Goal: Information Seeking & Learning: Learn about a topic

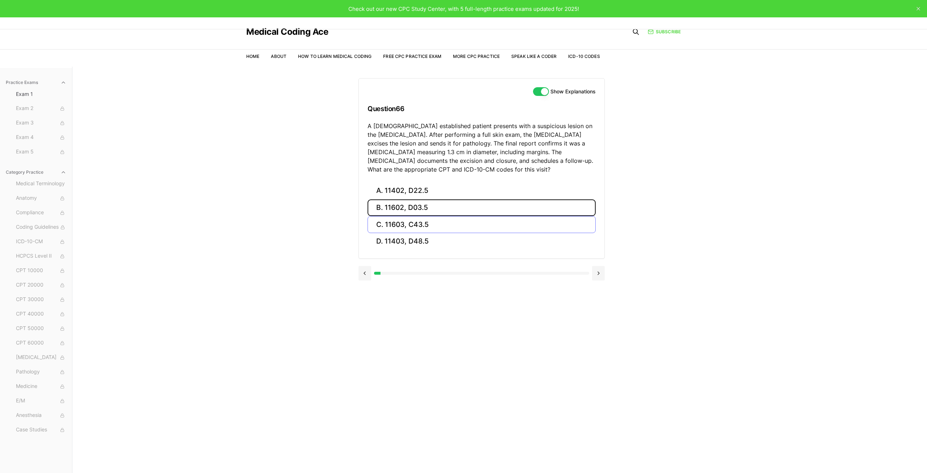
click at [400, 217] on div "A. 11402, D22.5 B. 11602, D03.5 C. 11603, C43.5 D. 11403, D48.5" at bounding box center [482, 216] width 228 height 68
click at [399, 211] on button "B. 11602, D03.5" at bounding box center [482, 208] width 228 height 17
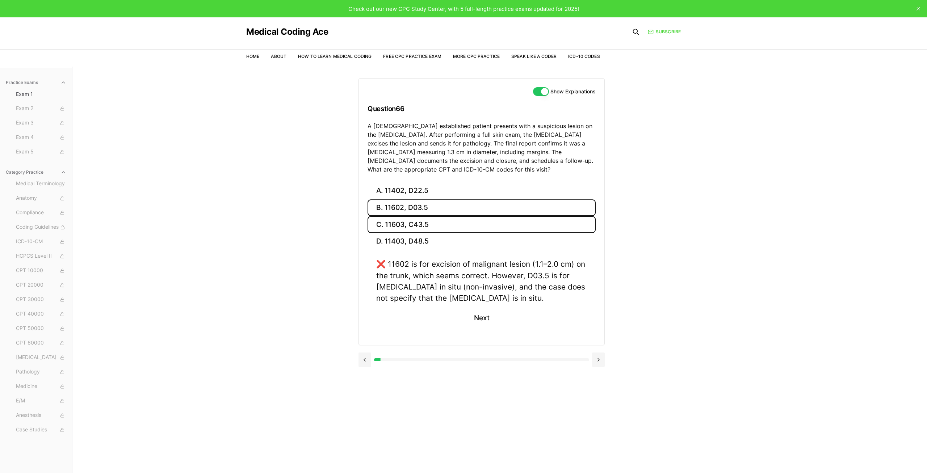
click at [387, 218] on button "C. 11603, C43.5" at bounding box center [482, 224] width 228 height 17
click at [407, 210] on button "B. 11602, D03.5" at bounding box center [482, 208] width 228 height 17
click at [419, 223] on button "C. 11603, C43.5" at bounding box center [482, 224] width 228 height 17
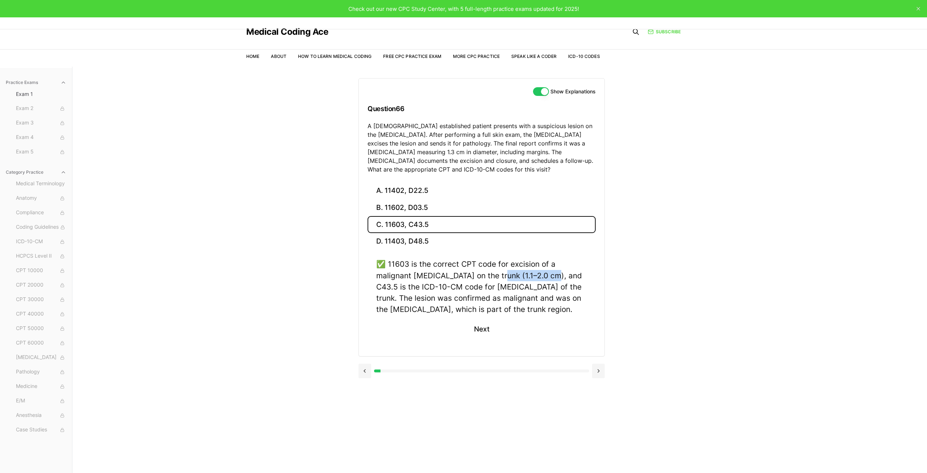
drag, startPoint x: 494, startPoint y: 274, endPoint x: 545, endPoint y: 277, distance: 51.1
click at [545, 277] on div "✅ 11603 is the correct CPT code for excision of a malignant [MEDICAL_DATA] on t…" at bounding box center [481, 287] width 211 height 56
click at [745, 348] on div "Practice Exams Exam 1 Exam 2 Exam 3 Exam 4 Exam 5 Category Practice Medical Ter…" at bounding box center [463, 303] width 927 height 473
click at [470, 11] on span "Check out our new CPC Study Center, with 5 full-length practice exams updated f…" at bounding box center [463, 8] width 231 height 7
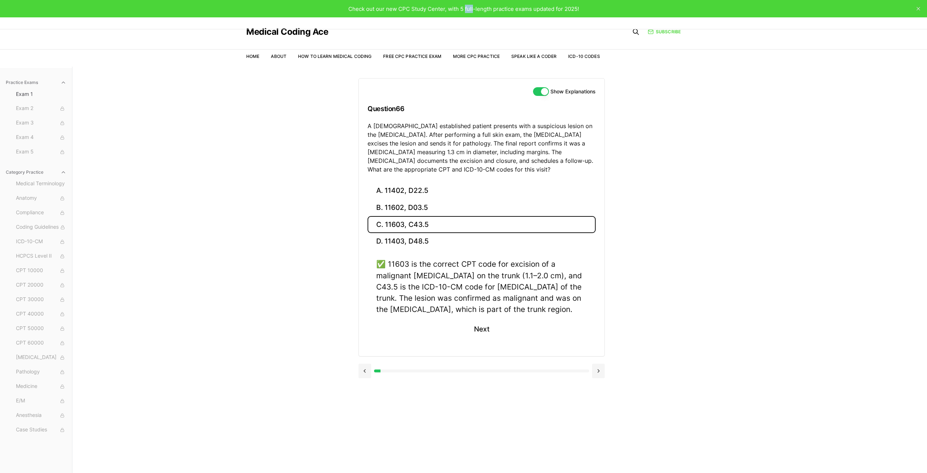
click at [470, 11] on span "Check out our new CPC Study Center, with 5 full-length practice exams updated f…" at bounding box center [463, 8] width 231 height 7
click at [398, 13] on div "Check out our new CPC Study Center, with 5 full-length practice exams updated f…" at bounding box center [463, 9] width 231 height 8
click at [398, 11] on span "Check out our new CPC Study Center, with 5 full-length practice exams updated f…" at bounding box center [463, 8] width 231 height 7
click at [427, 16] on div "Check out our new CPC Study Center, with 5 full-length practice exams updated f…" at bounding box center [463, 8] width 927 height 17
click at [436, 9] on span "Check out our new CPC Study Center, with 5 full-length practice exams updated f…" at bounding box center [463, 8] width 231 height 7
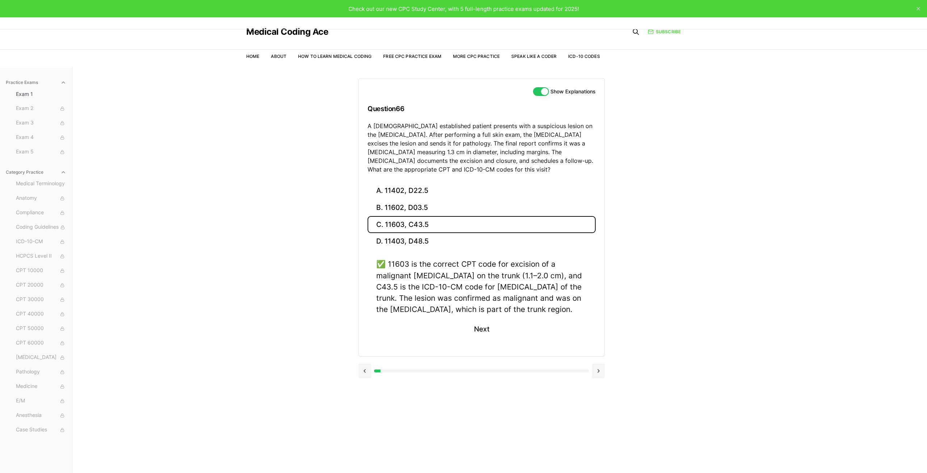
click at [457, 9] on span "Check out our new CPC Study Center, with 5 full-length practice exams updated f…" at bounding box center [463, 8] width 231 height 7
click at [480, 12] on span "Check out our new CPC Study Center, with 5 full-length practice exams updated f…" at bounding box center [463, 8] width 231 height 7
click at [736, 157] on div "Practice Exams Exam 1 Exam 2 Exam 3 Exam 4 Exam 5 Category Practice Medical Ter…" at bounding box center [463, 303] width 927 height 473
click at [265, 182] on div "Practice Exams Exam 1 Exam 2 Exam 3 Exam 4 Exam 5 Category Practice Medical Ter…" at bounding box center [463, 303] width 927 height 473
